Goal: Transaction & Acquisition: Purchase product/service

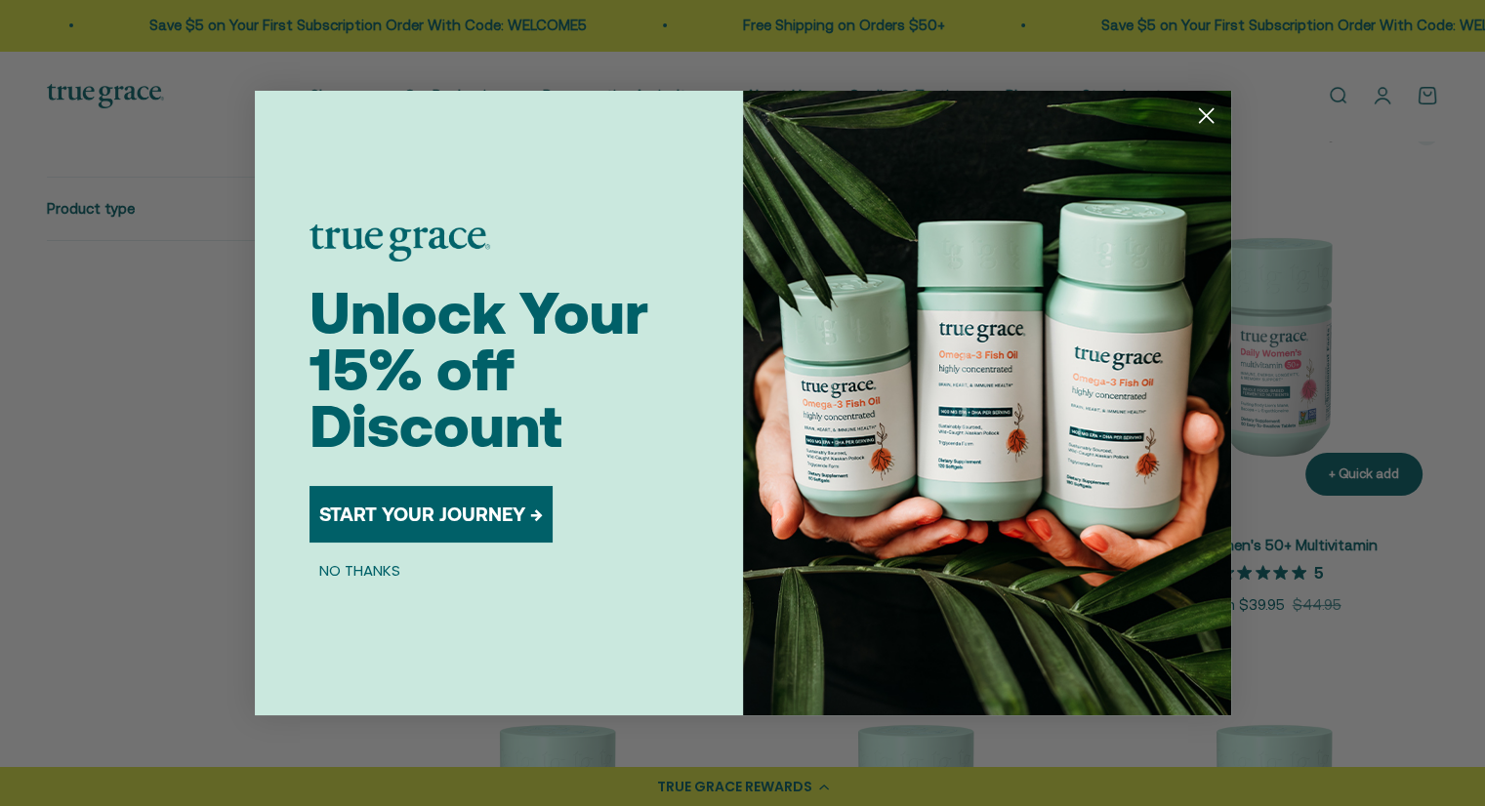
scroll to position [397, 0]
drag, startPoint x: 406, startPoint y: 559, endPoint x: 388, endPoint y: 563, distance: 19.0
click at [406, 559] on button "NO THANKS" at bounding box center [359, 569] width 101 height 23
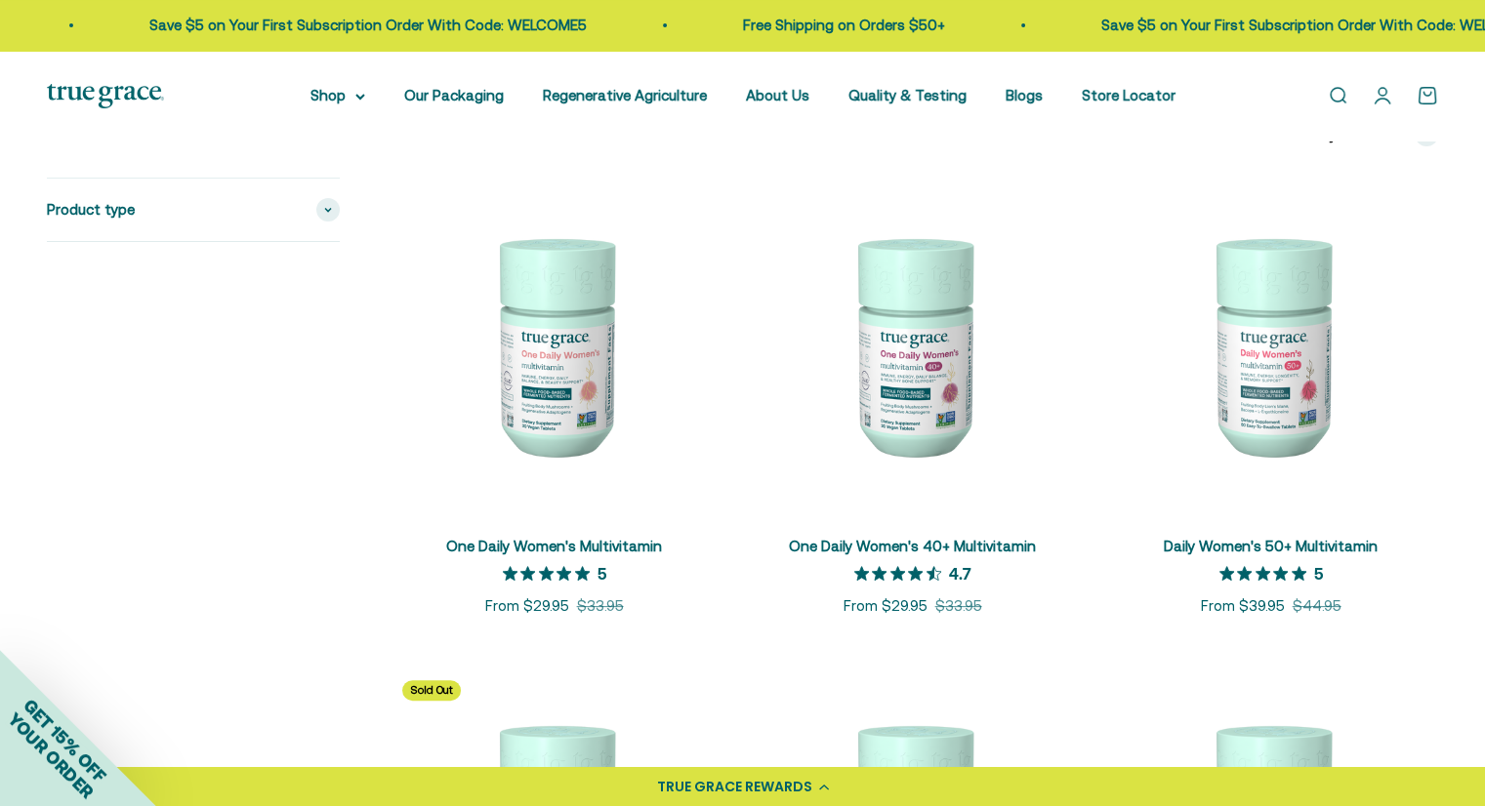
click at [921, 444] on img at bounding box center [912, 345] width 335 height 335
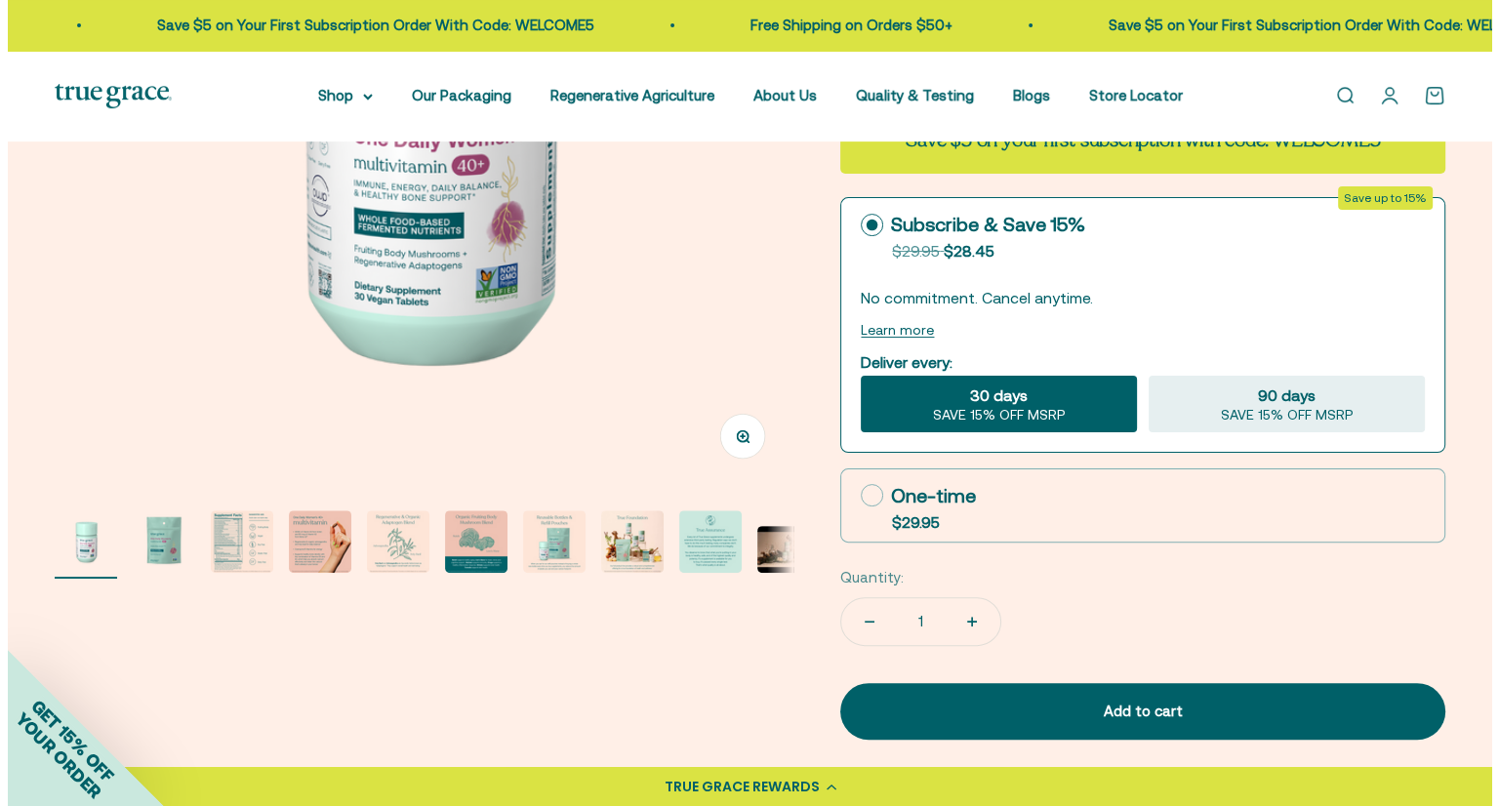
scroll to position [452, 0]
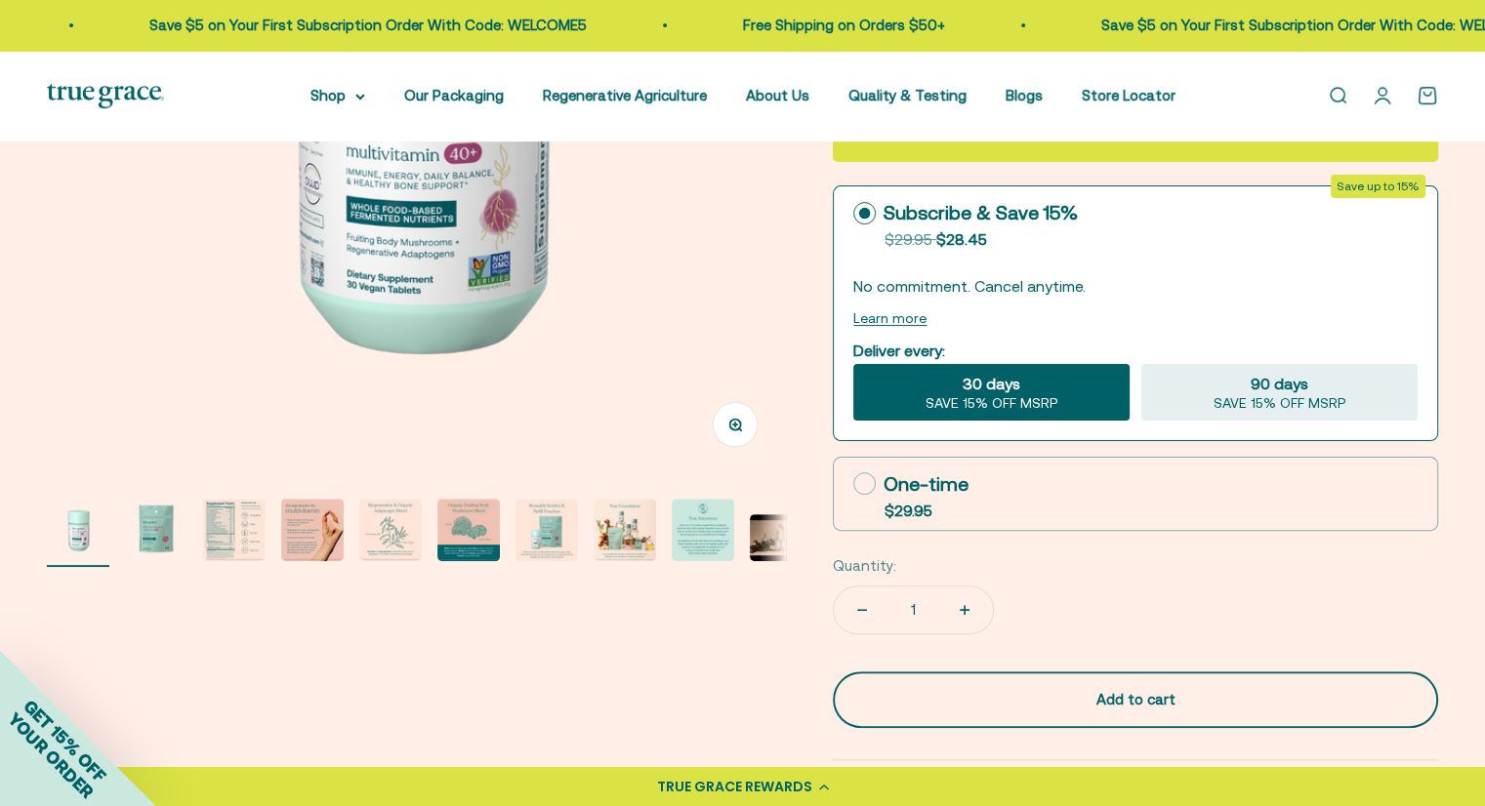
click at [1047, 692] on div "Add to cart" at bounding box center [1135, 699] width 527 height 23
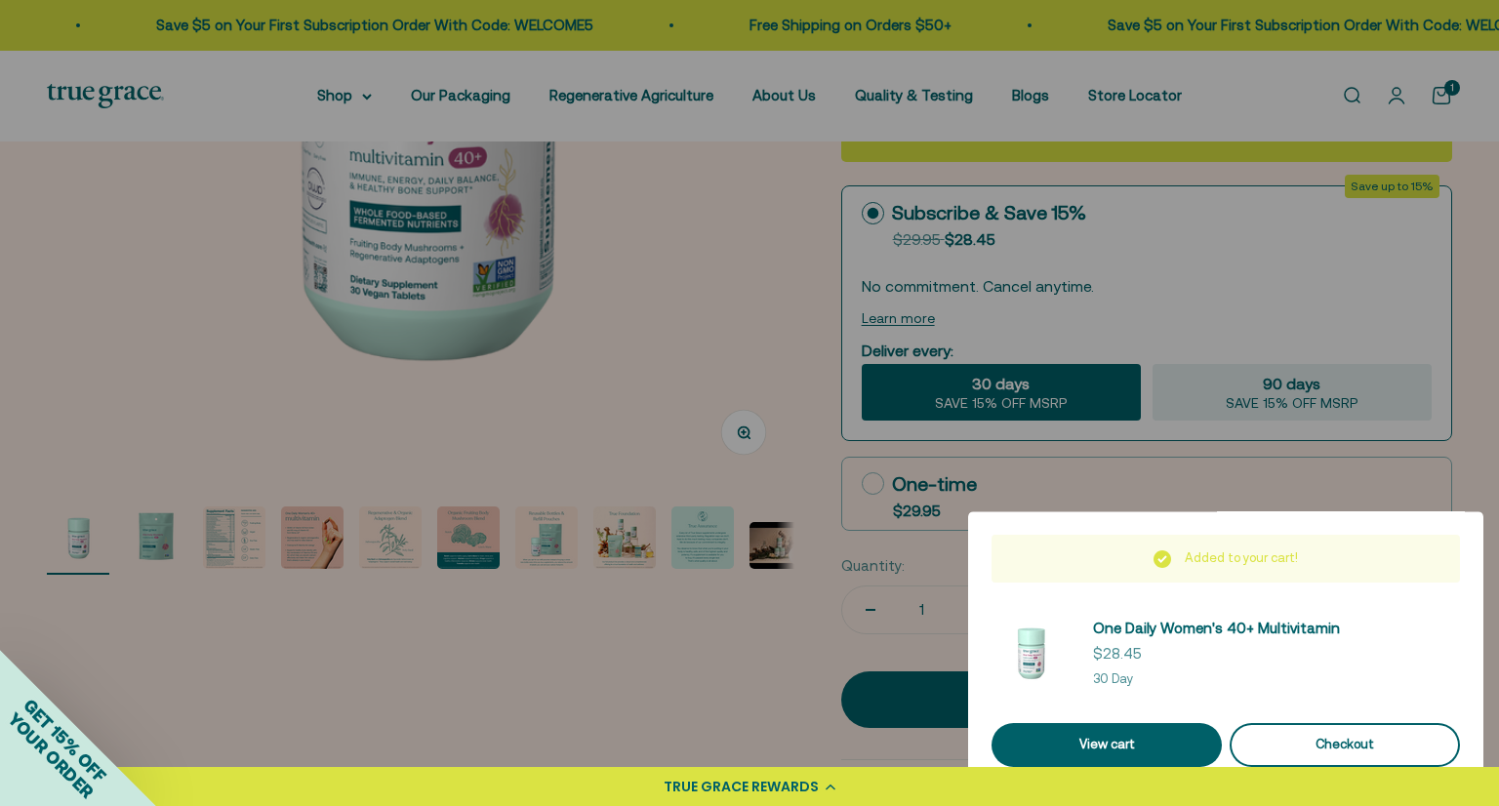
click at [1398, 729] on button "Checkout" at bounding box center [1345, 745] width 230 height 44
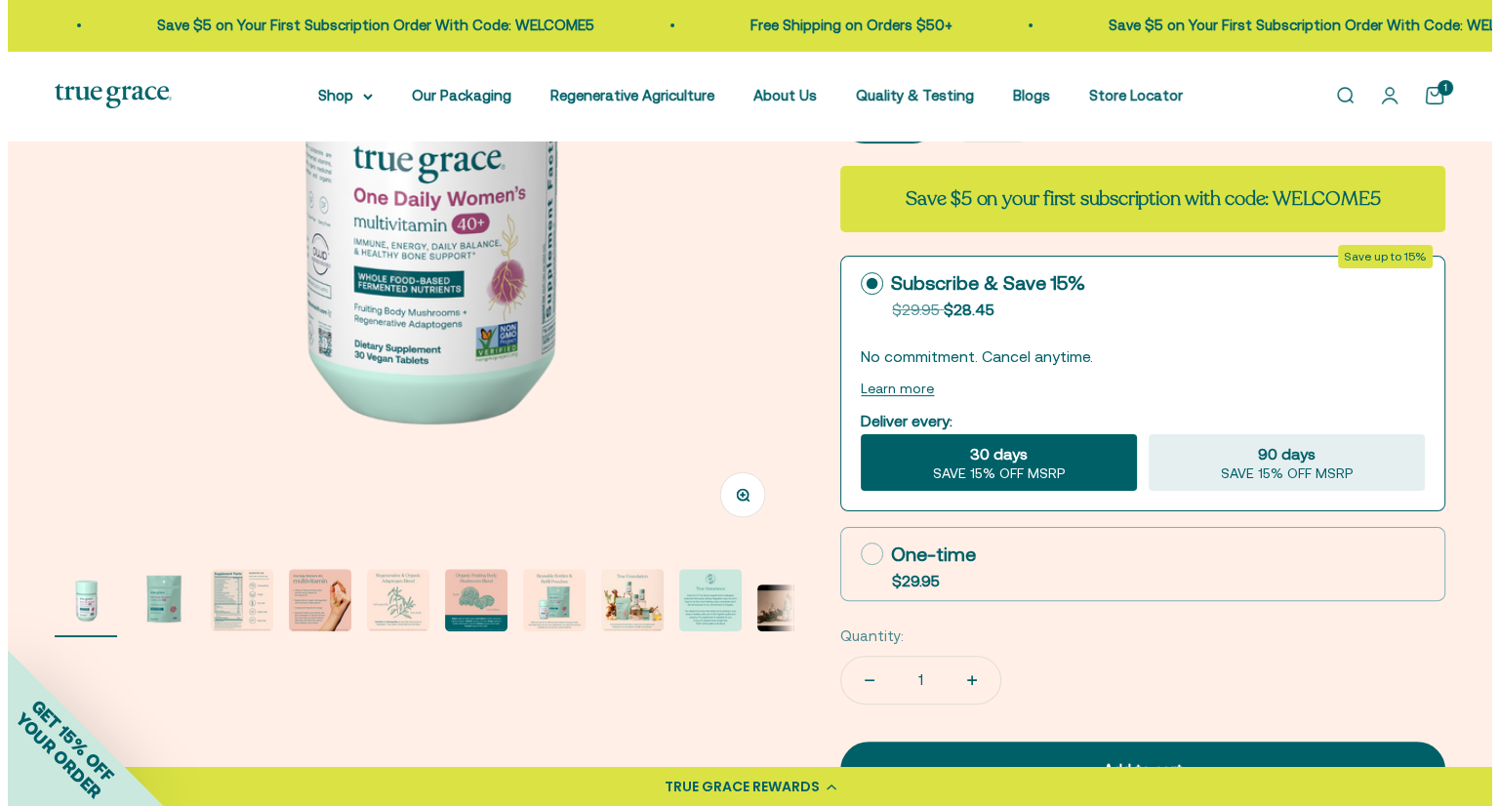
scroll to position [383, 0]
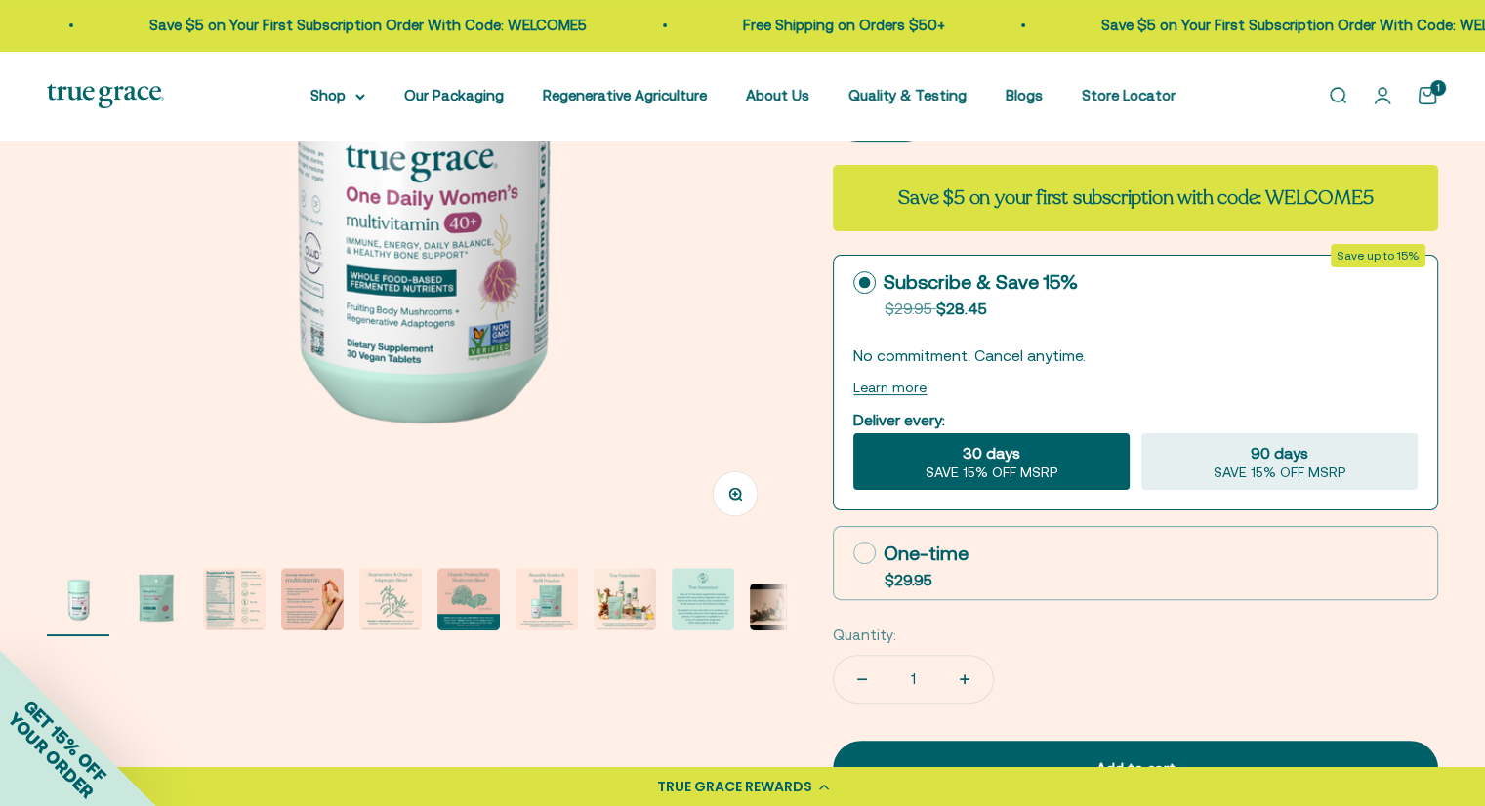
click at [862, 557] on icon at bounding box center [864, 553] width 22 height 22
click at [853, 553] on input "One-time $29.95" at bounding box center [852, 552] width 1 height 1
radio input "true"
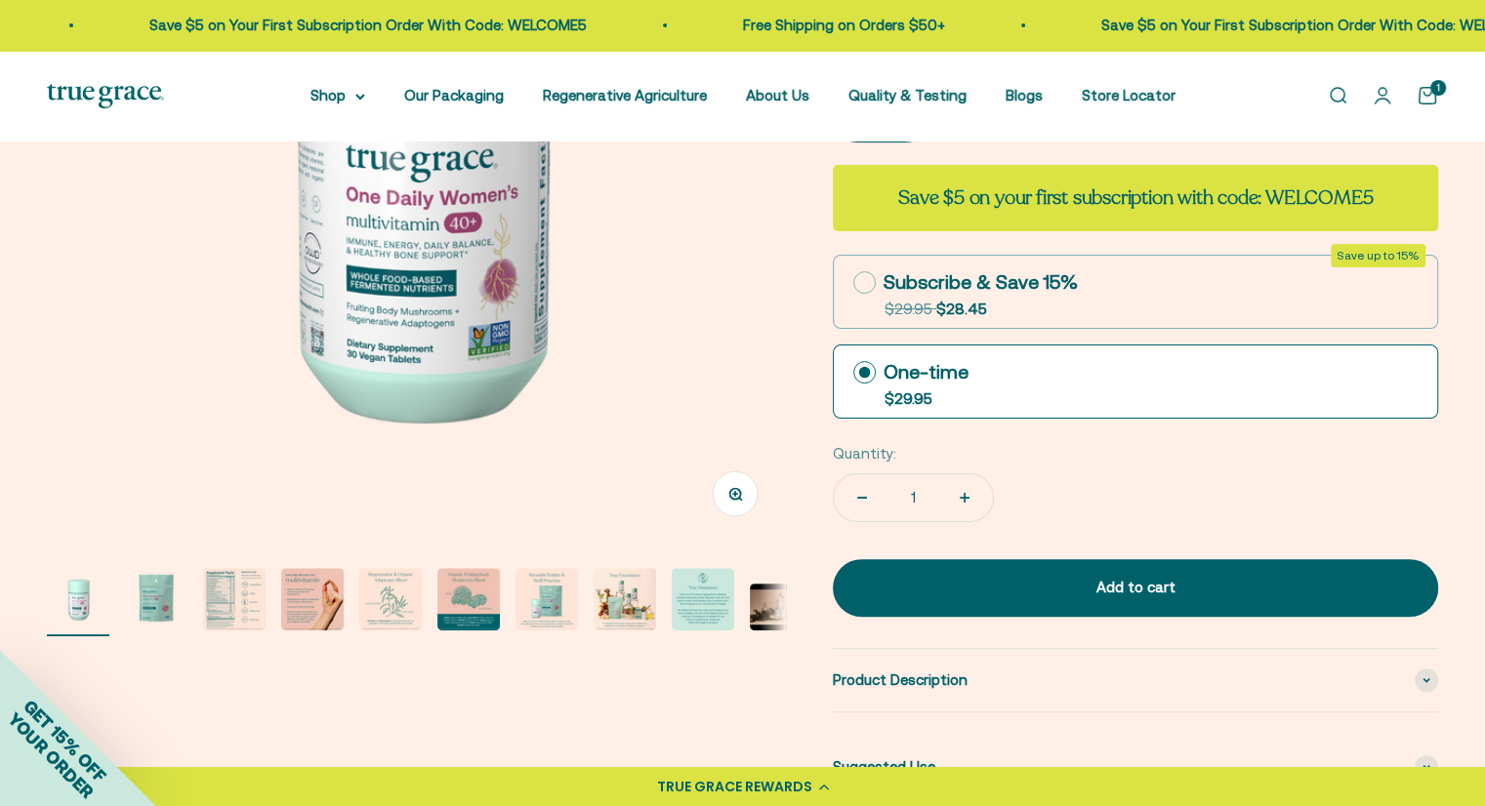
click at [959, 498] on icon "Increase quantity" at bounding box center [964, 498] width 10 height 0
type input "2"
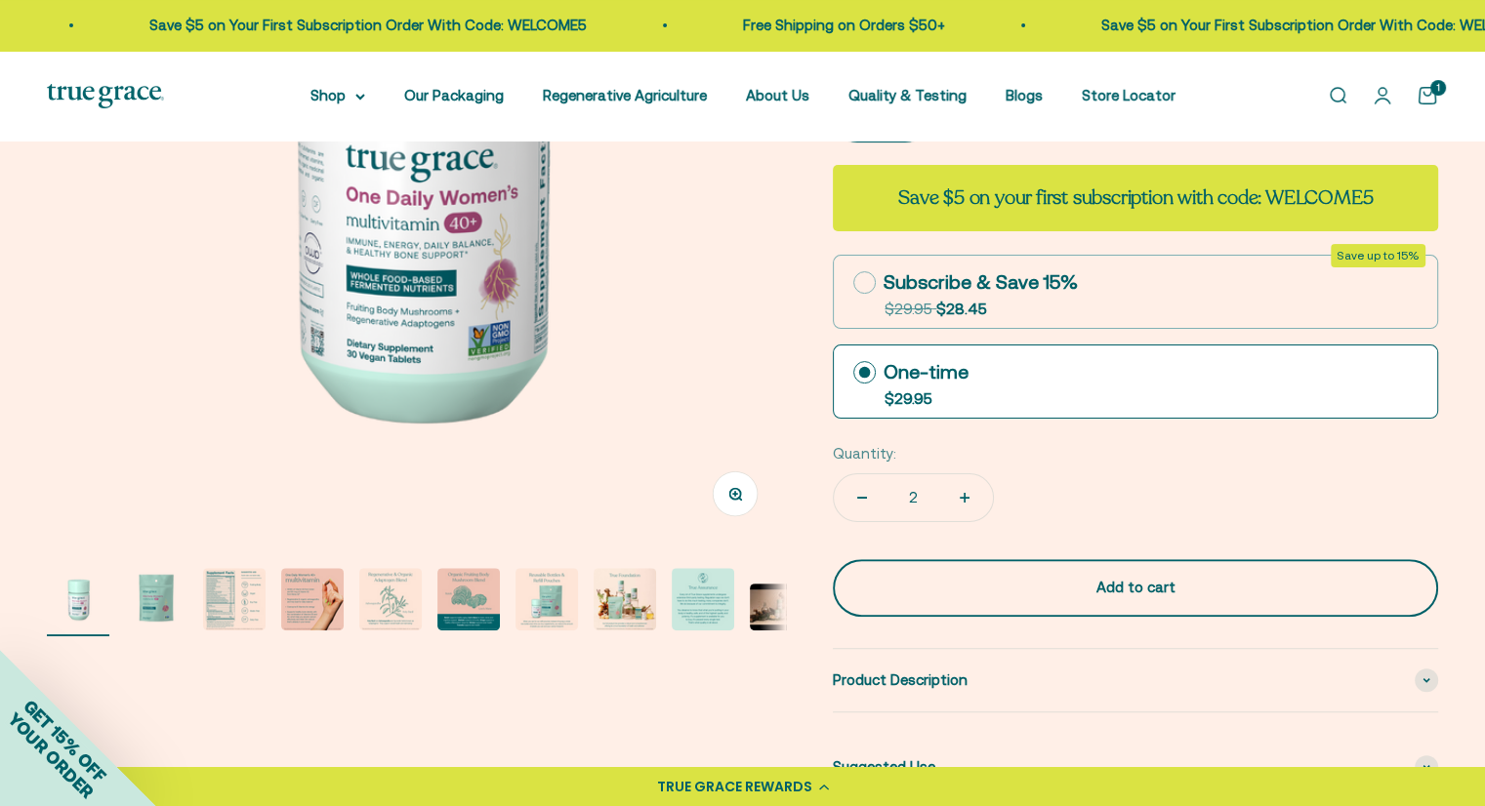
click at [1121, 589] on div "Add to cart" at bounding box center [1135, 587] width 527 height 23
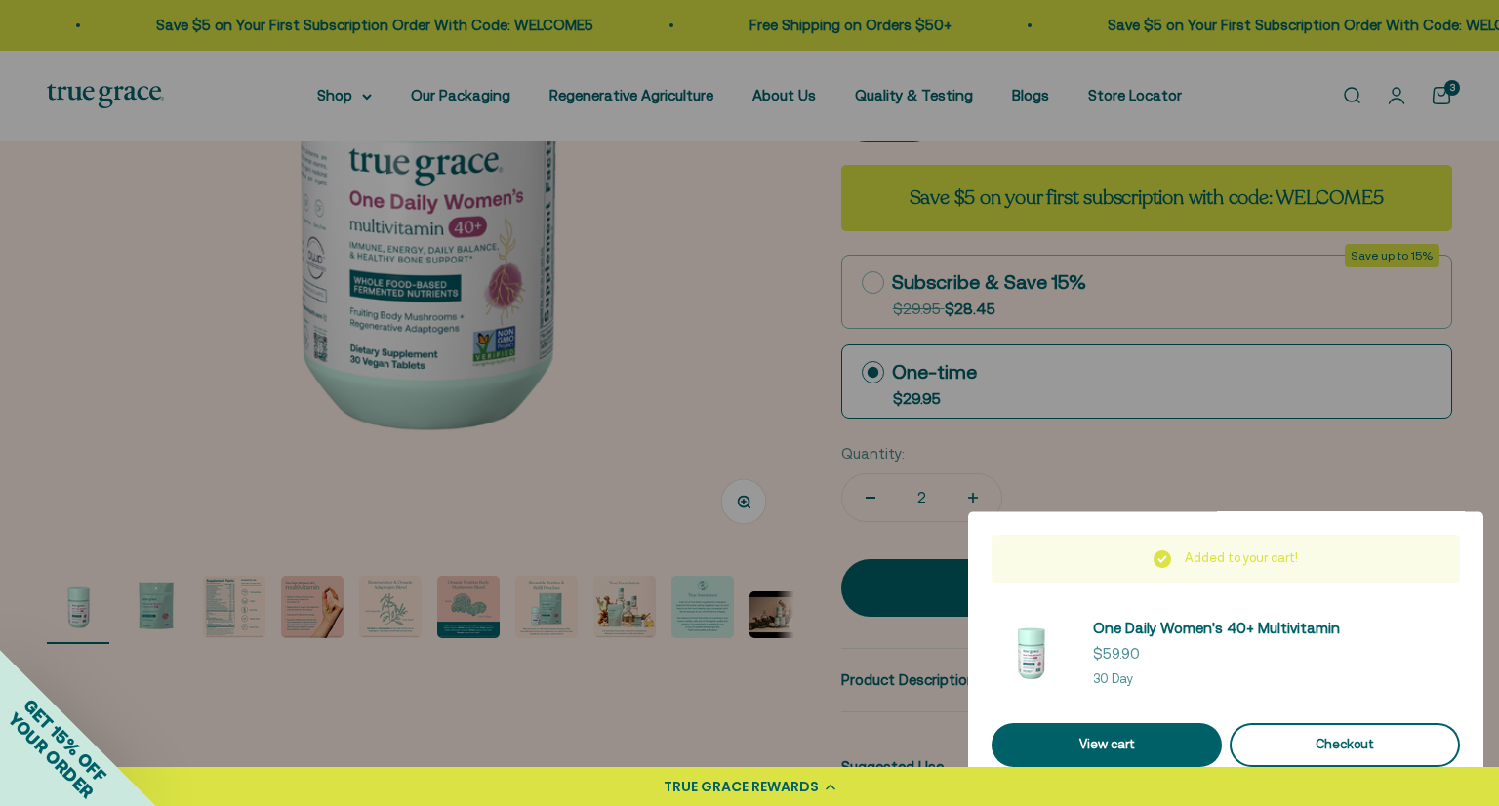
click at [1291, 755] on button "Checkout" at bounding box center [1345, 745] width 230 height 44
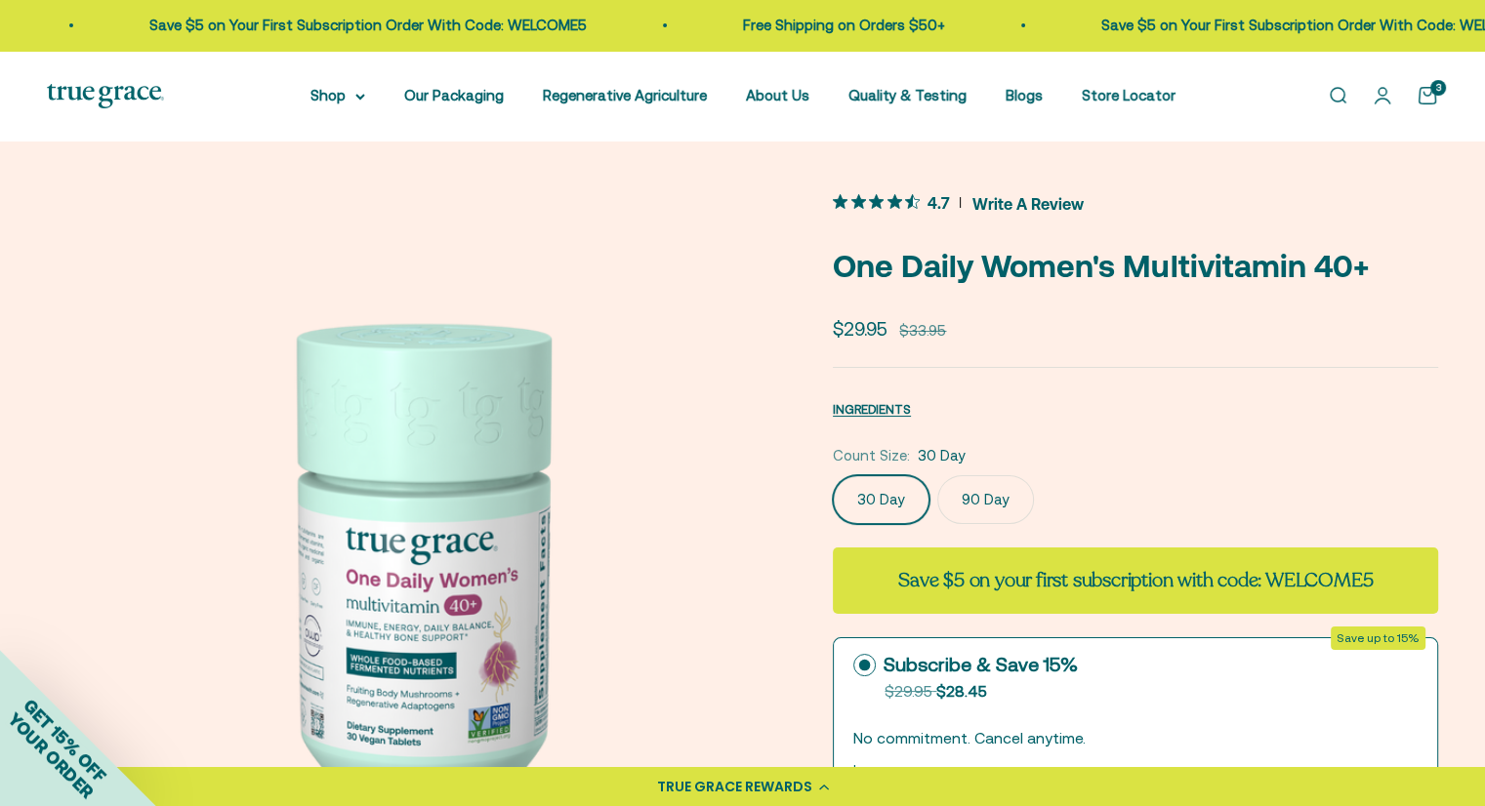
click at [1432, 91] on cart-count "3" at bounding box center [1438, 88] width 16 height 16
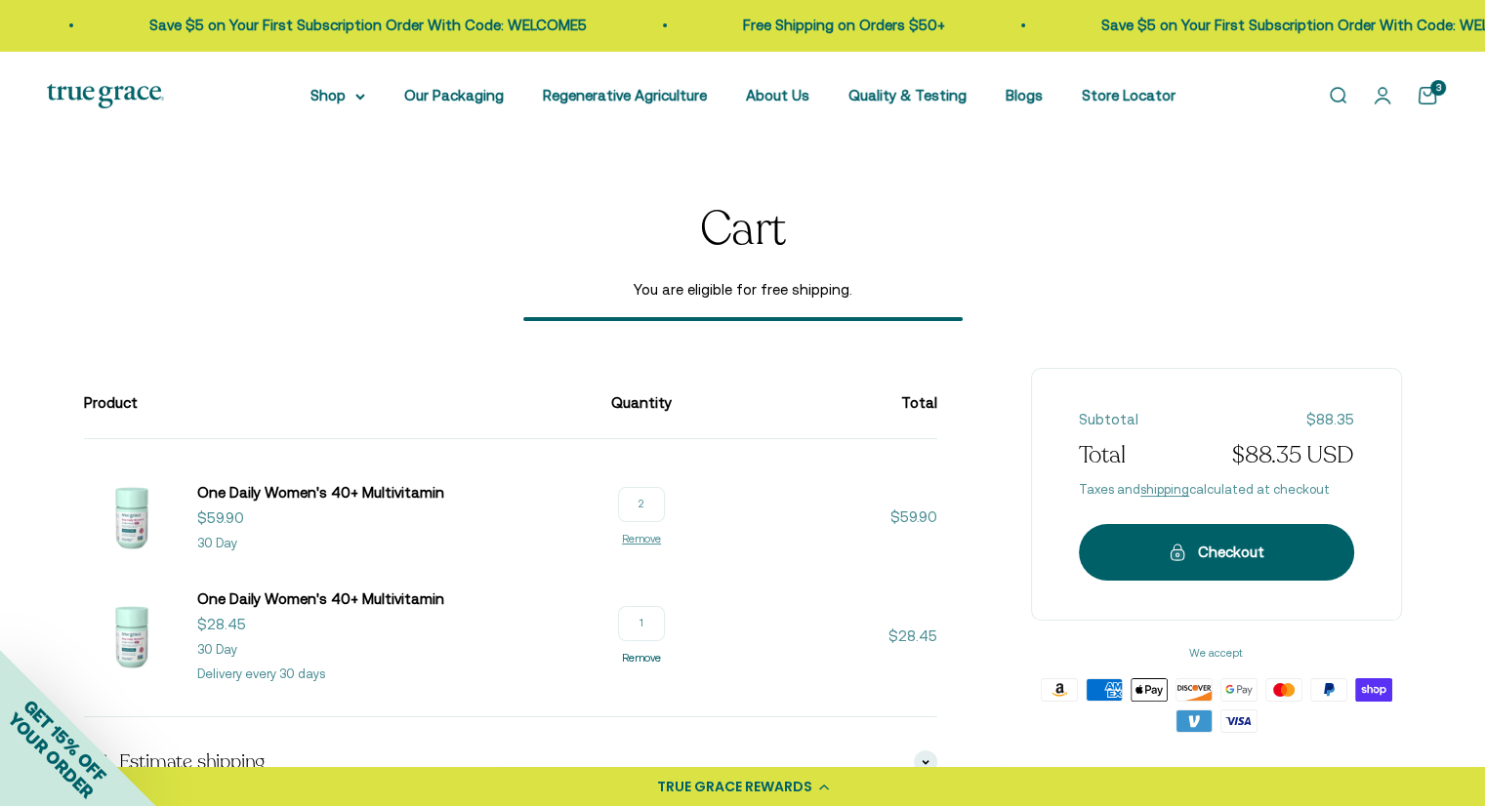
click at [634, 658] on link "Remove" at bounding box center [641, 658] width 39 height 12
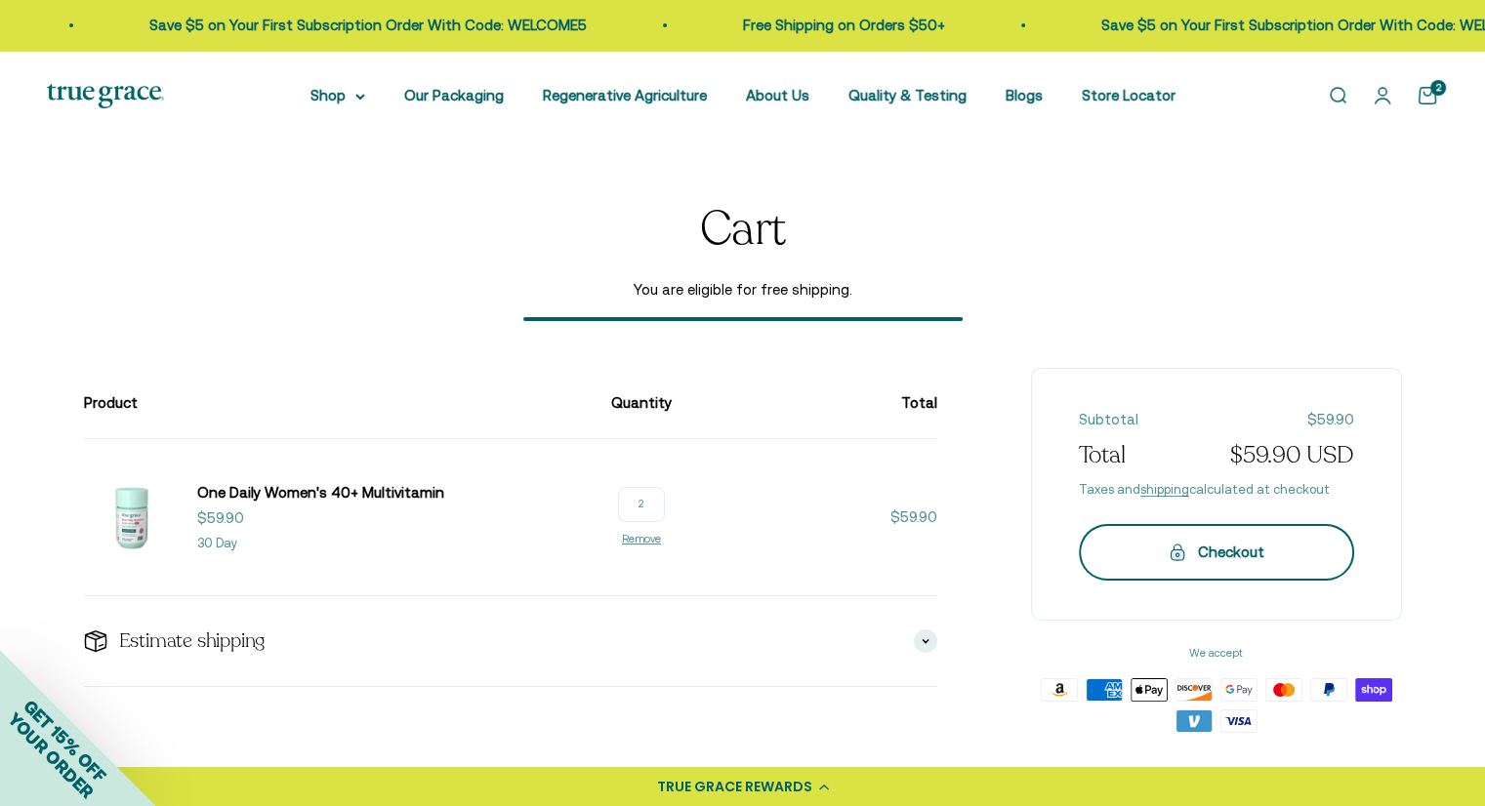
click at [1190, 544] on div "Checkout" at bounding box center [1216, 552] width 197 height 23
